Goal: Transaction & Acquisition: Purchase product/service

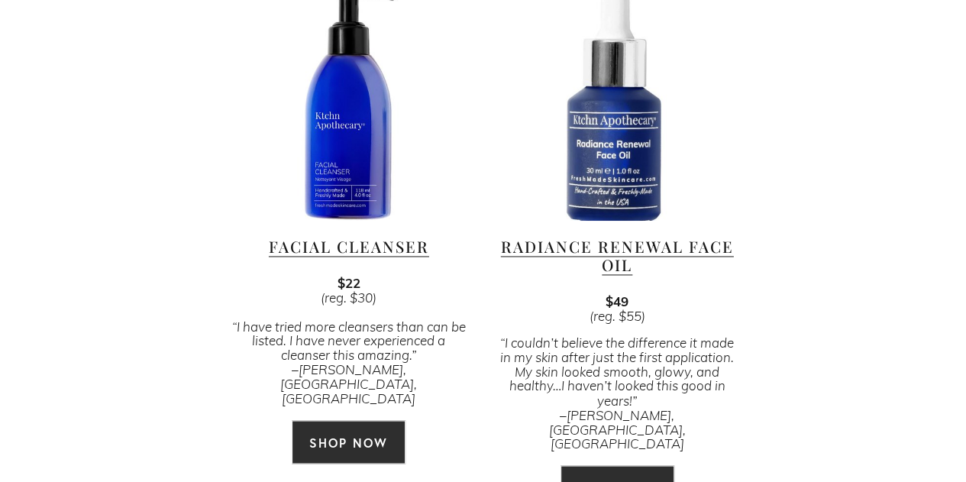
scroll to position [1069, 0]
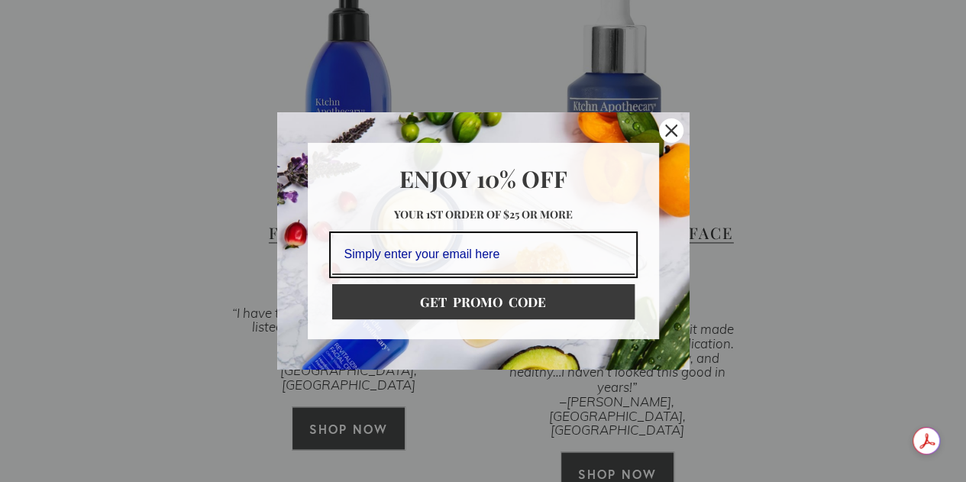
click at [472, 257] on input "Email field" at bounding box center [483, 254] width 302 height 40
type input "[EMAIL_ADDRESS][DOMAIN_NAME]"
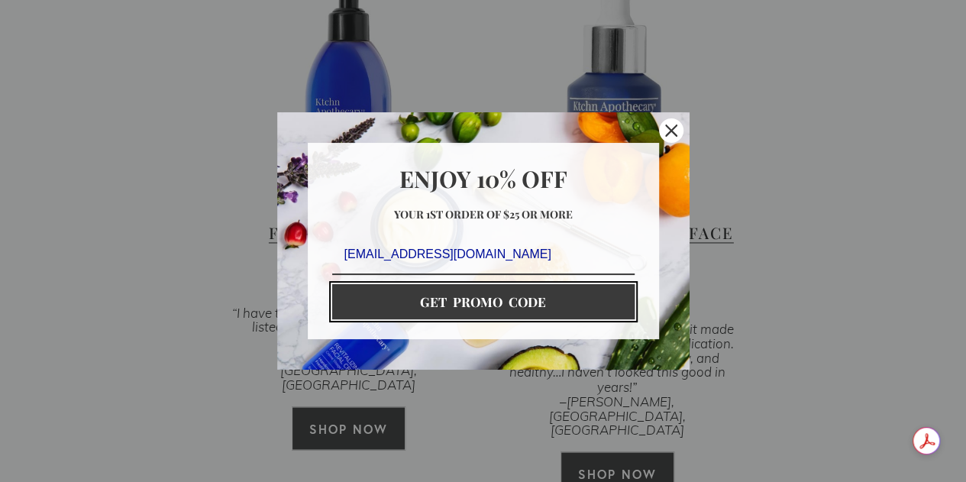
click at [590, 300] on button "GET PROMO CODE" at bounding box center [483, 301] width 302 height 35
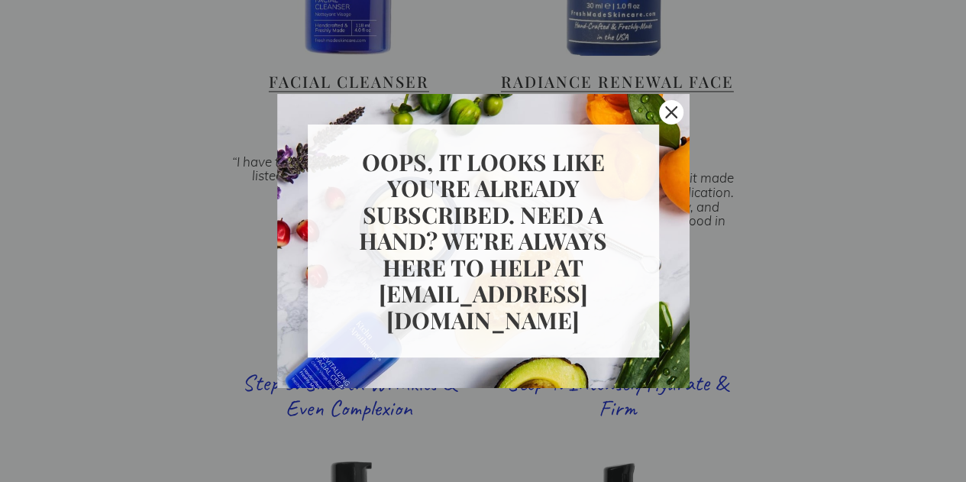
scroll to position [1222, 0]
click at [670, 115] on icon "close icon" at bounding box center [671, 112] width 12 height 12
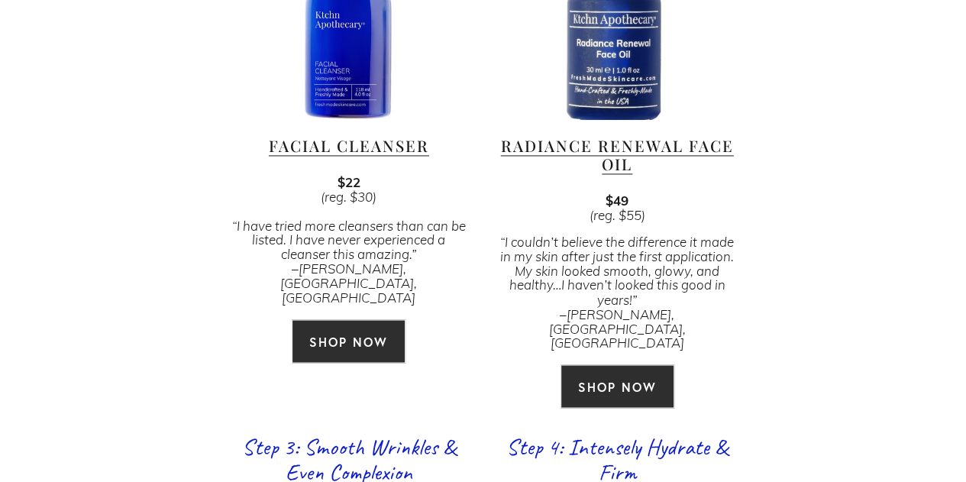
scroll to position [1145, 0]
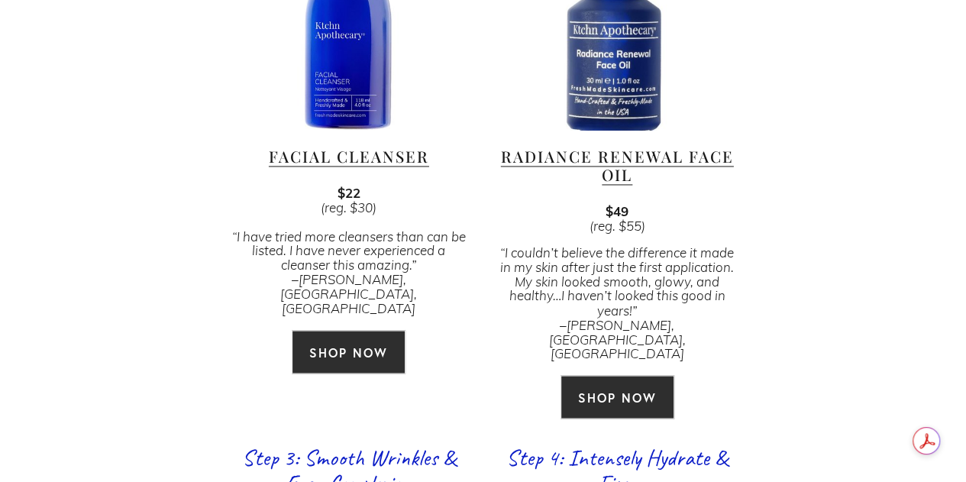
click at [358, 330] on link "SHOP NOW" at bounding box center [349, 352] width 114 height 44
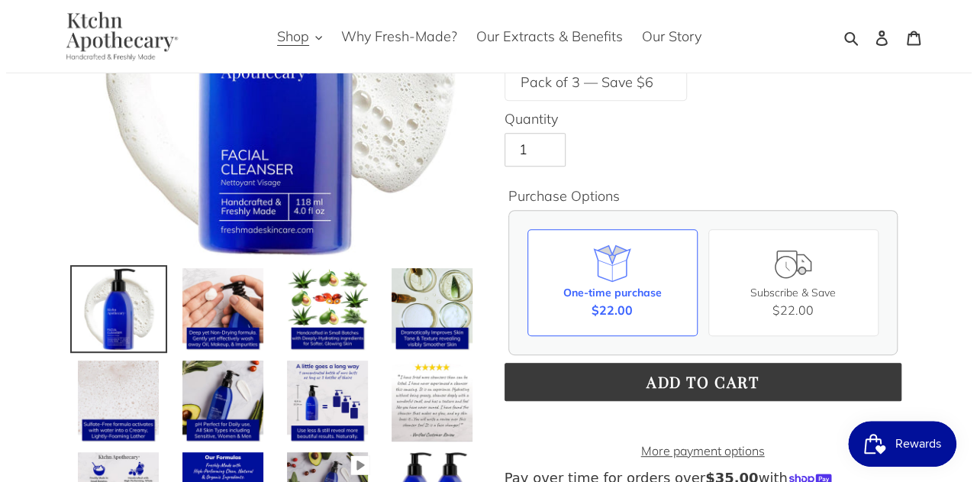
scroll to position [305, 0]
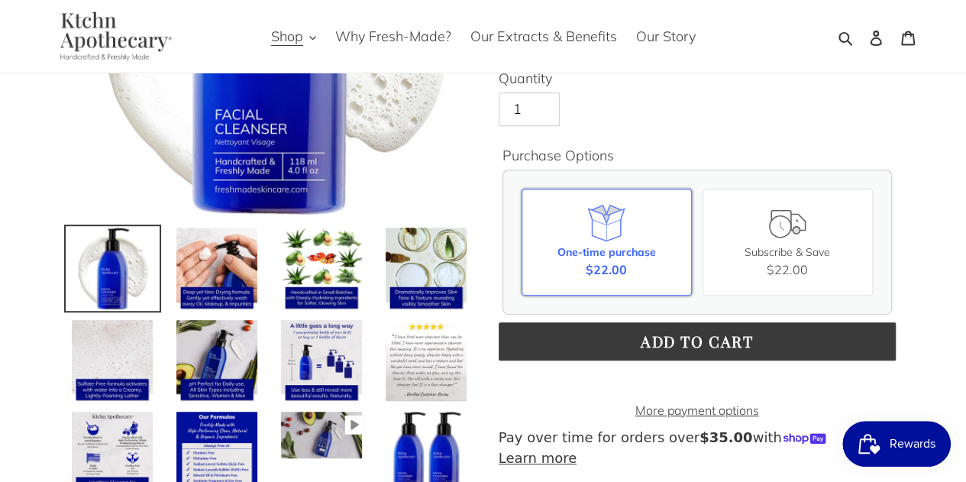
click at [603, 260] on span "$22.00" at bounding box center [606, 269] width 41 height 18
click at [0, 0] on input "One-time purchase $22.00" at bounding box center [0, 0] width 0 height 0
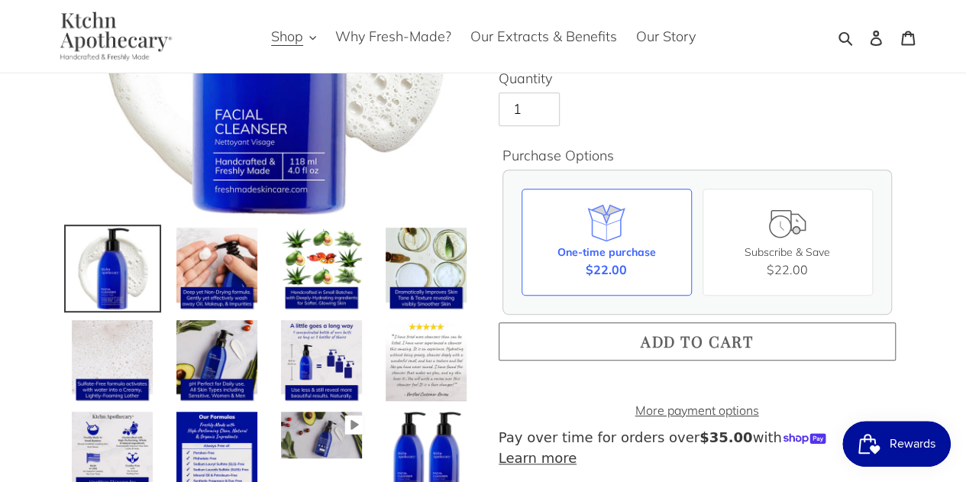
click at [598, 334] on button "Add to cart" at bounding box center [697, 341] width 397 height 38
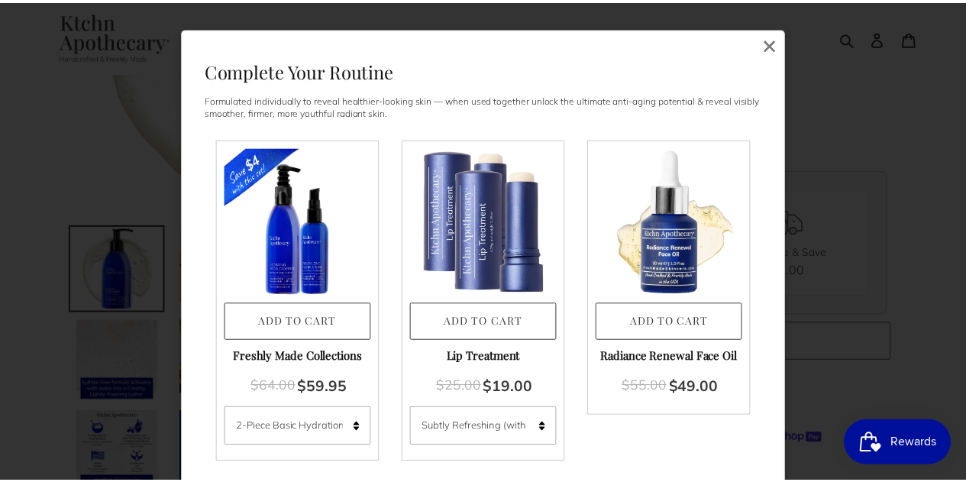
scroll to position [0, 0]
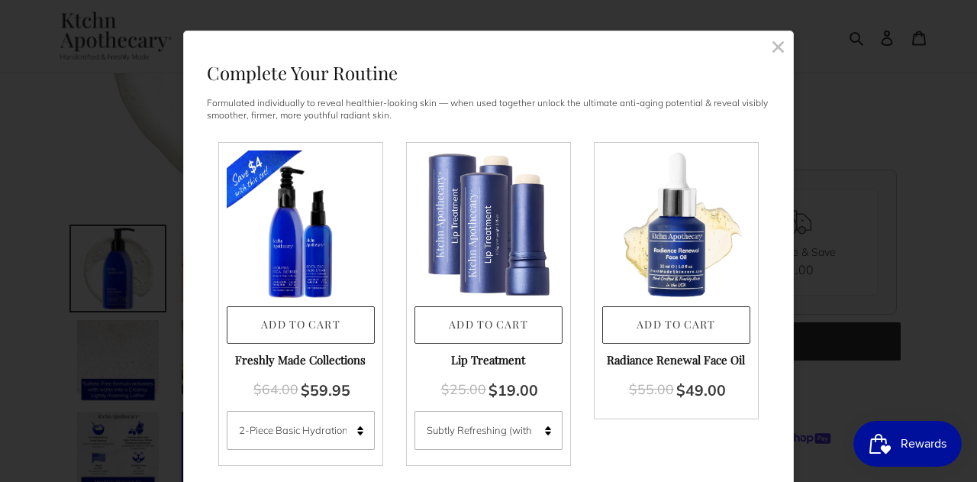
click at [771, 48] on rect at bounding box center [778, 47] width 14 height 14
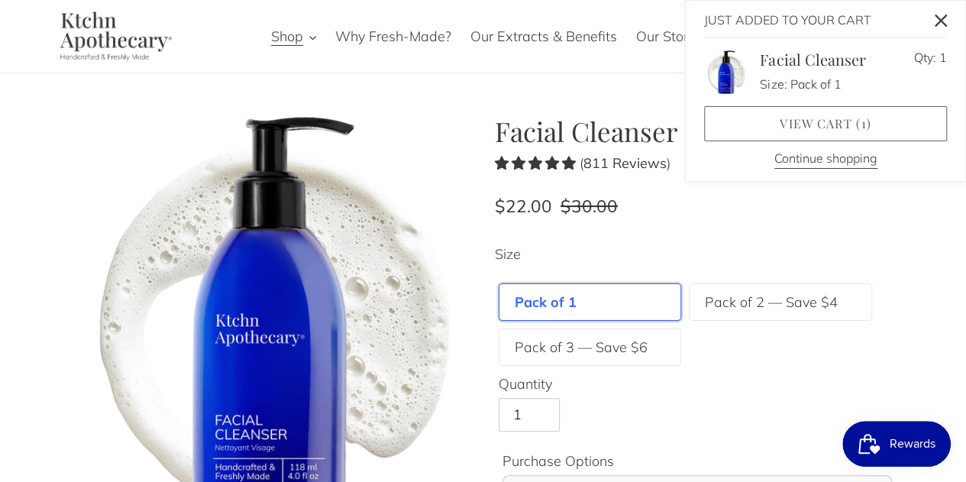
click at [819, 131] on link "View cart ( 1 )" at bounding box center [825, 123] width 243 height 35
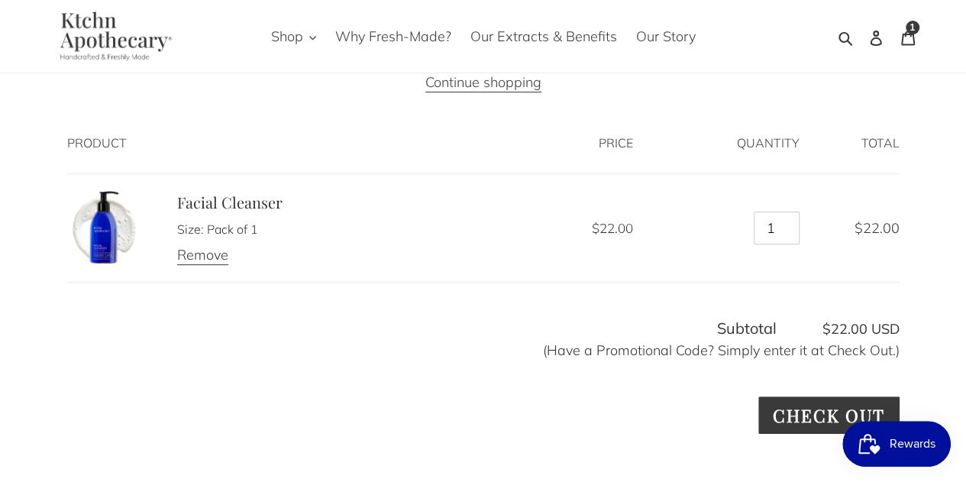
scroll to position [229, 0]
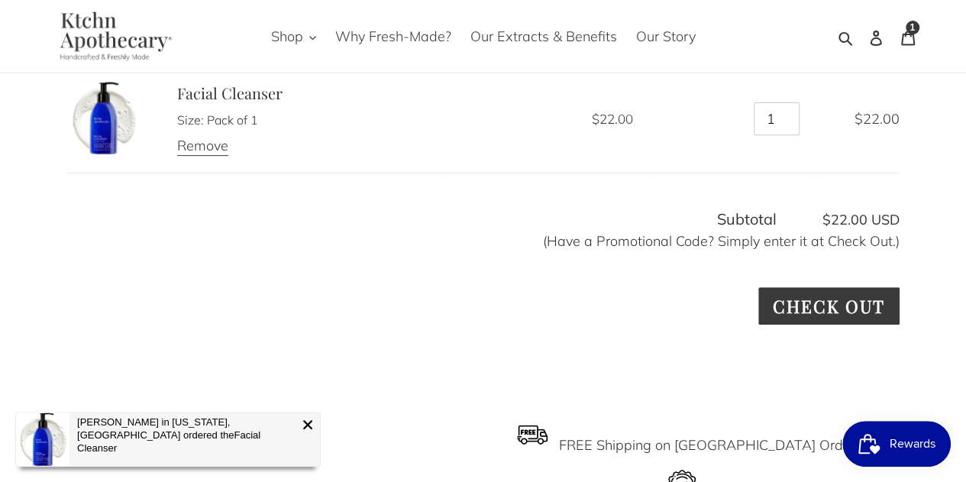
click at [483, 378] on img "Amazon Pay - Use your Amazon account" at bounding box center [483, 378] width 0 height 0
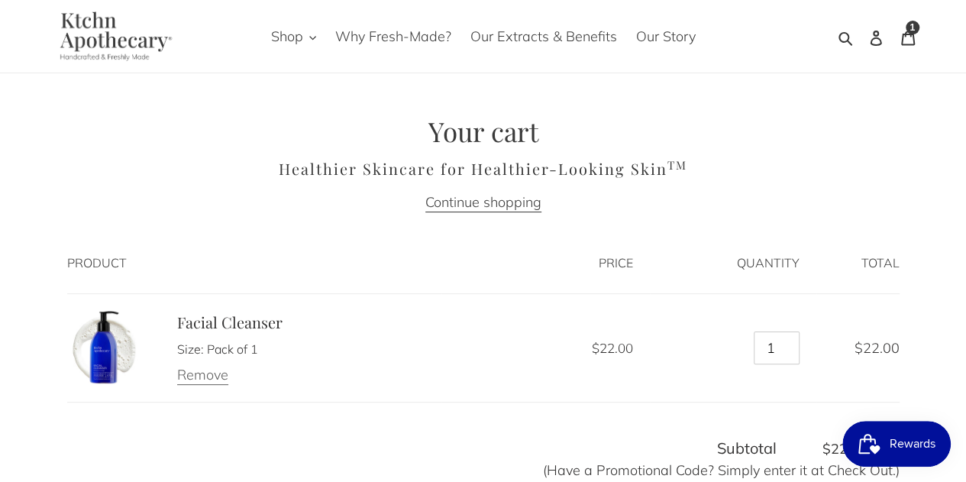
click at [205, 373] on link "Remove" at bounding box center [202, 375] width 51 height 19
